Goal: Communication & Community: Connect with others

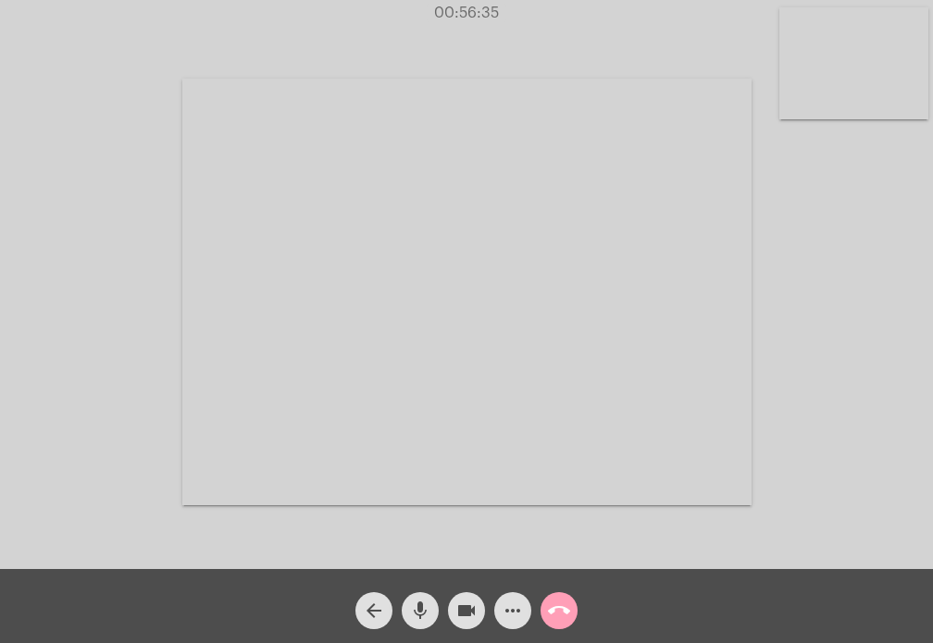
click at [560, 600] on mat-icon "call_end" at bounding box center [559, 611] width 22 height 22
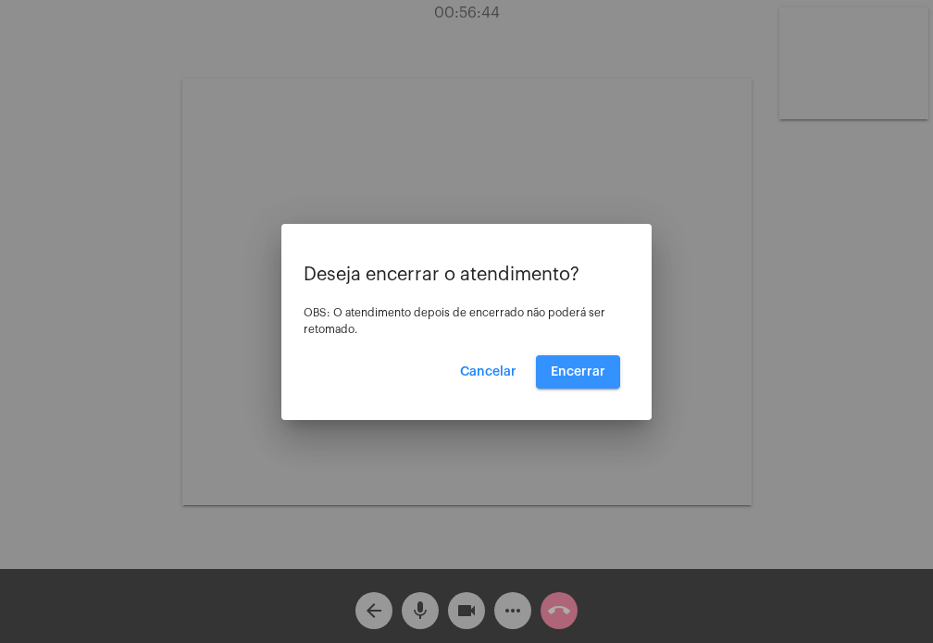
click at [560, 371] on span "Encerrar" at bounding box center [578, 372] width 55 height 13
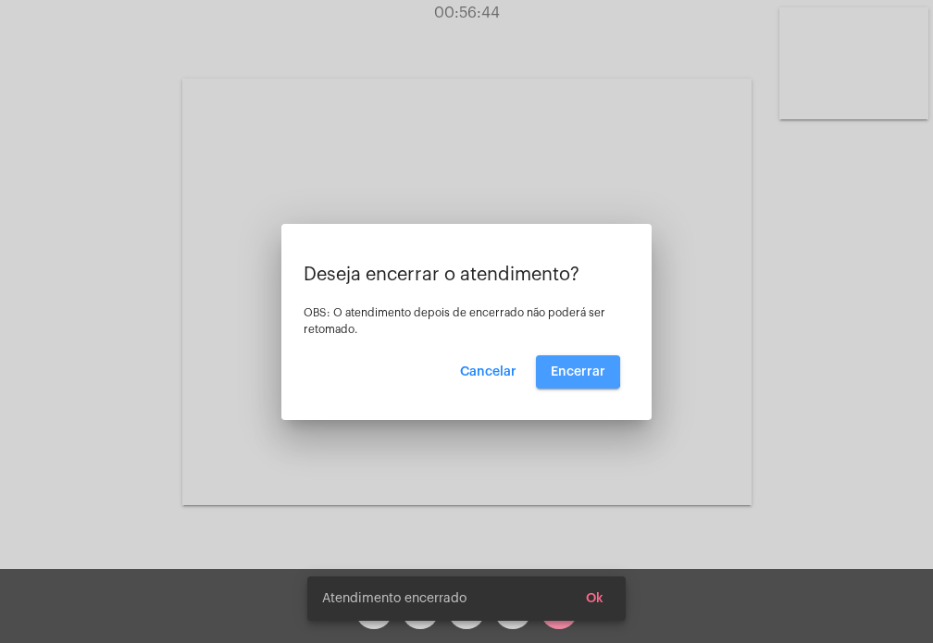
click at [560, 371] on span "Encerrar" at bounding box center [578, 372] width 55 height 13
click at [560, 371] on video at bounding box center [466, 292] width 569 height 427
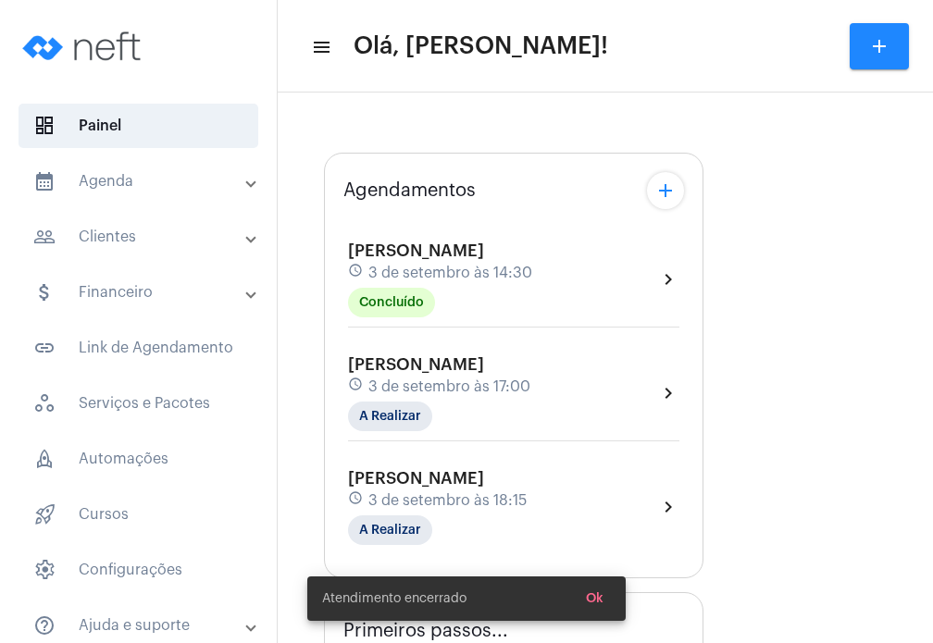
type input "[URL][DOMAIN_NAME][PERSON_NAME][PERSON_NAME]"
